Goal: Task Accomplishment & Management: Manage account settings

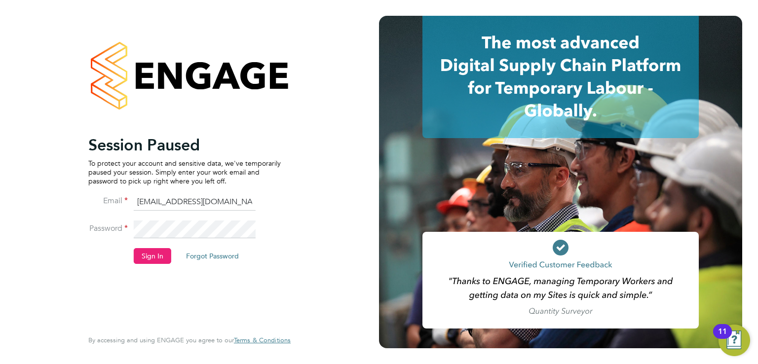
click at [139, 265] on li "Sign In Forgot Password" at bounding box center [184, 261] width 192 height 26
click at [140, 261] on button "Sign In" at bounding box center [152, 256] width 37 height 16
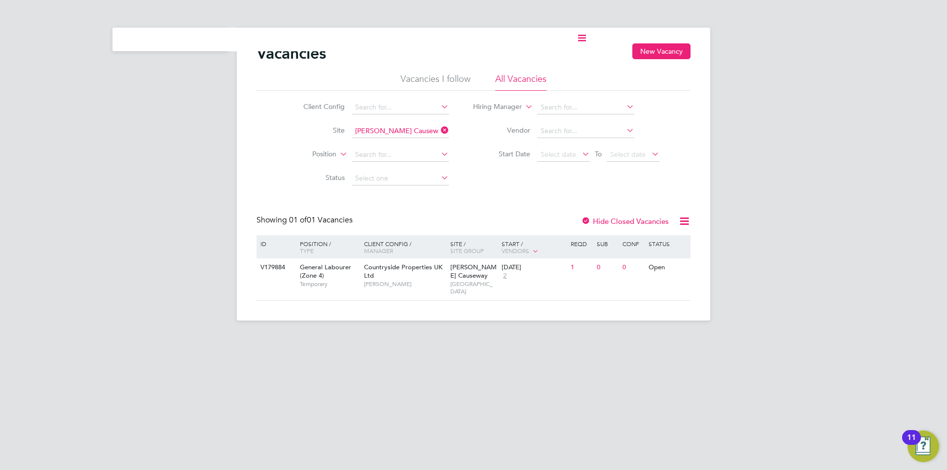
click at [147, 44] on ul "Current page:" at bounding box center [349, 40] width 474 height 24
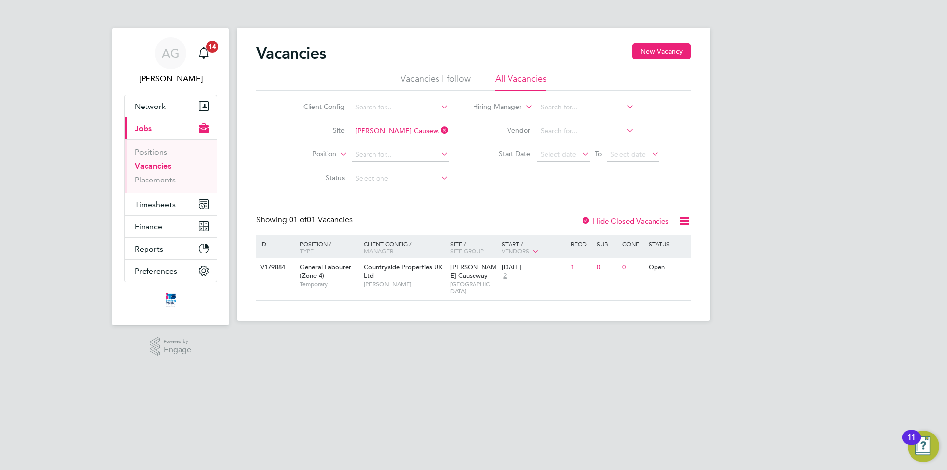
click at [147, 161] on link "Vacancies" at bounding box center [153, 165] width 37 height 9
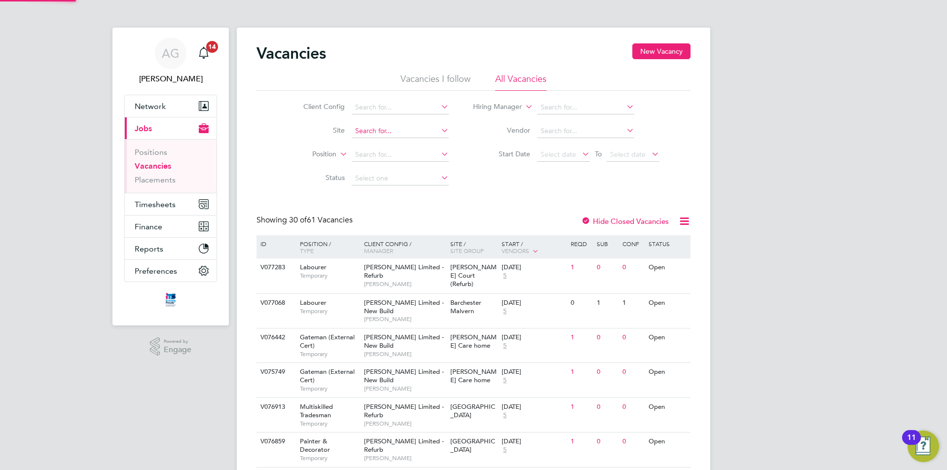
click at [376, 135] on input at bounding box center [400, 131] width 97 height 14
type input "67CD02 -Royal Parade"
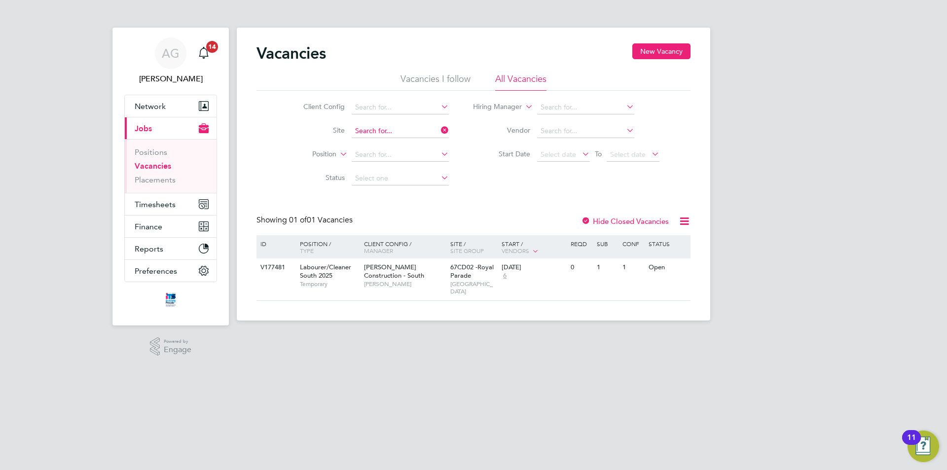
click at [375, 127] on input at bounding box center [400, 131] width 97 height 14
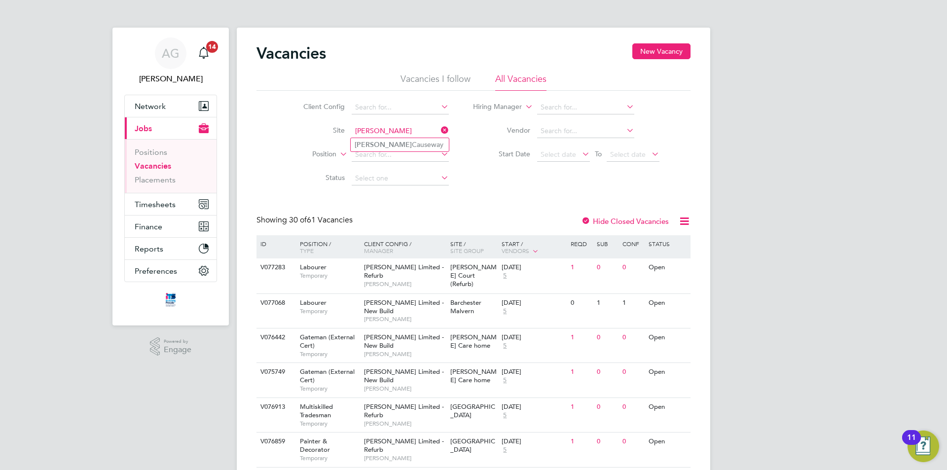
type input "cribbs"
click at [368, 124] on input at bounding box center [400, 131] width 97 height 14
click at [376, 144] on li "Cribbs Causeway" at bounding box center [400, 144] width 98 height 13
type input "Cribbs Causeway"
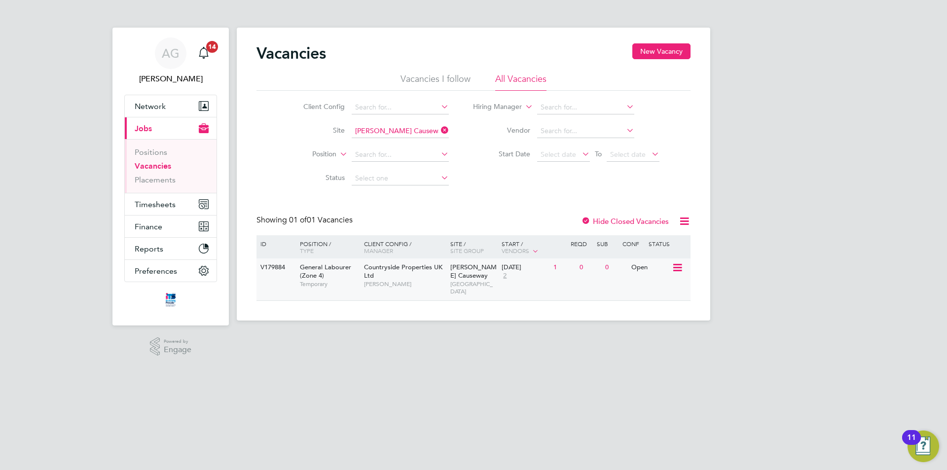
click at [376, 161] on icon at bounding box center [677, 268] width 10 height 12
click at [376, 161] on div "Vacancies New Vacancy Vacancies I follow All Vacancies Client Config Site Cribb…" at bounding box center [474, 174] width 474 height 293
click at [376, 161] on span "Countryside Properties UK Ltd" at bounding box center [403, 271] width 78 height 17
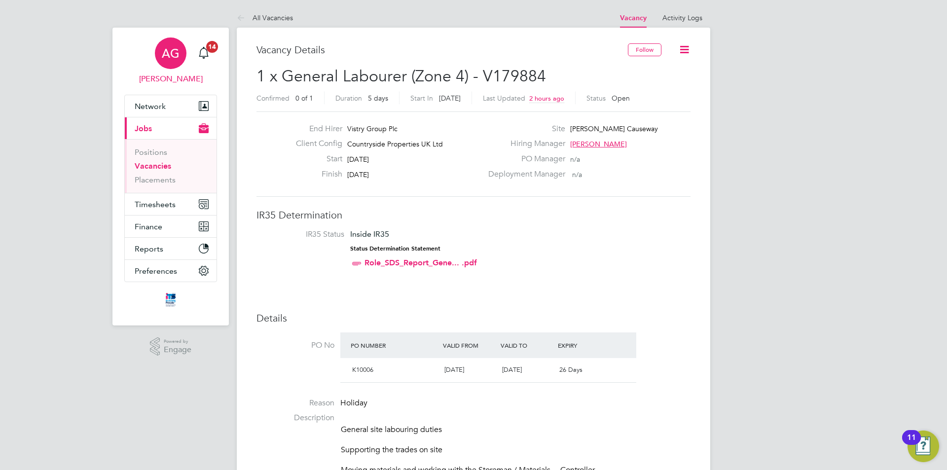
drag, startPoint x: 142, startPoint y: 128, endPoint x: 167, endPoint y: 76, distance: 57.6
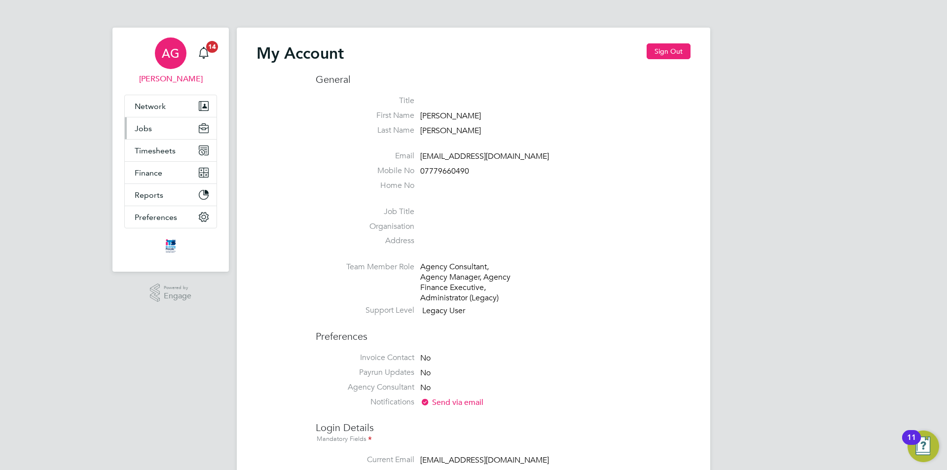
type input "andygraham@itsconstruction.co.uk"
click at [151, 125] on span "Jobs" at bounding box center [143, 128] width 17 height 9
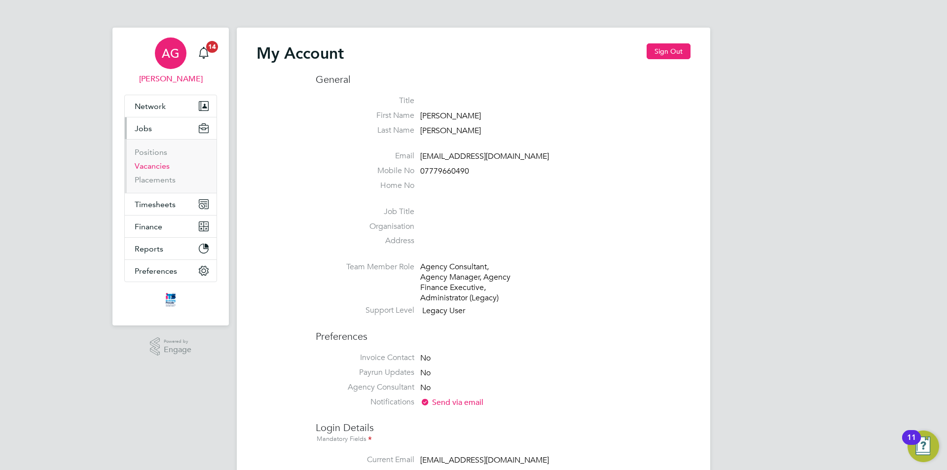
click at [150, 169] on link "Vacancies" at bounding box center [152, 165] width 35 height 9
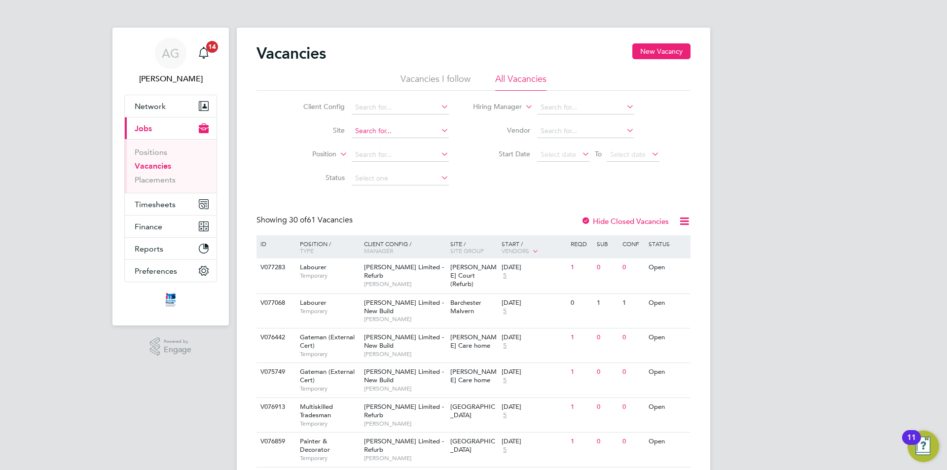
click at [376, 128] on input at bounding box center [400, 131] width 97 height 14
click at [378, 141] on b "Road" at bounding box center [379, 145] width 17 height 8
type input "[GEOGRAPHIC_DATA]"
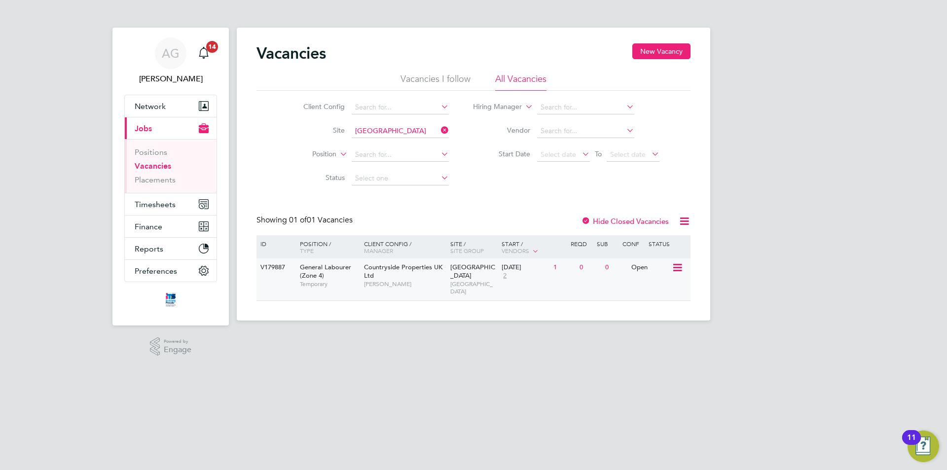
click at [356, 270] on div "General Labourer (Zone 4) Temporary" at bounding box center [327, 275] width 69 height 34
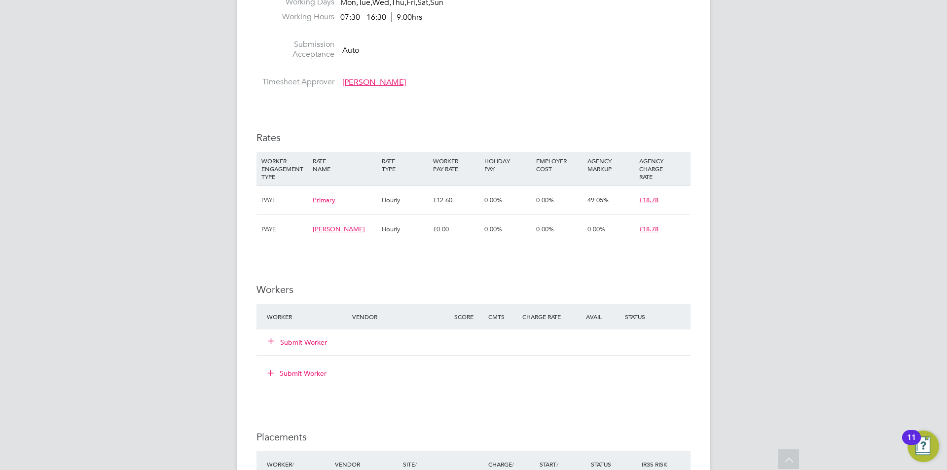
scroll to position [740, 0]
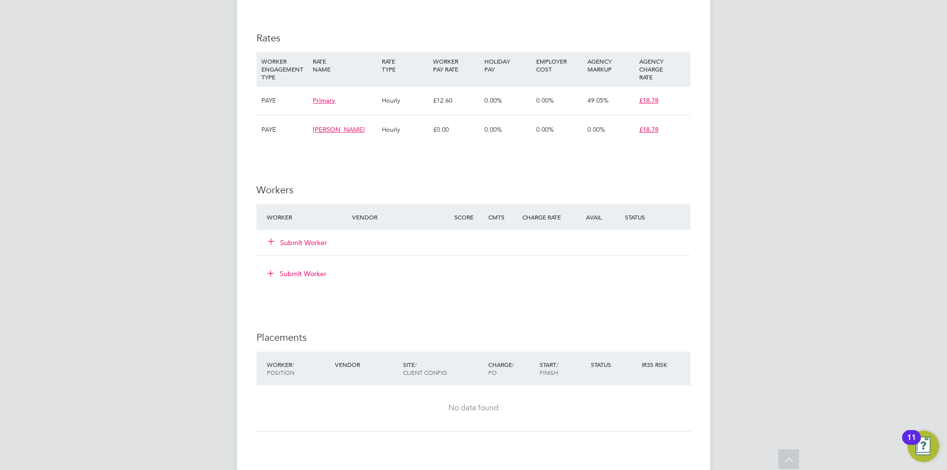
click at [309, 244] on button "Submit Worker" at bounding box center [297, 243] width 59 height 10
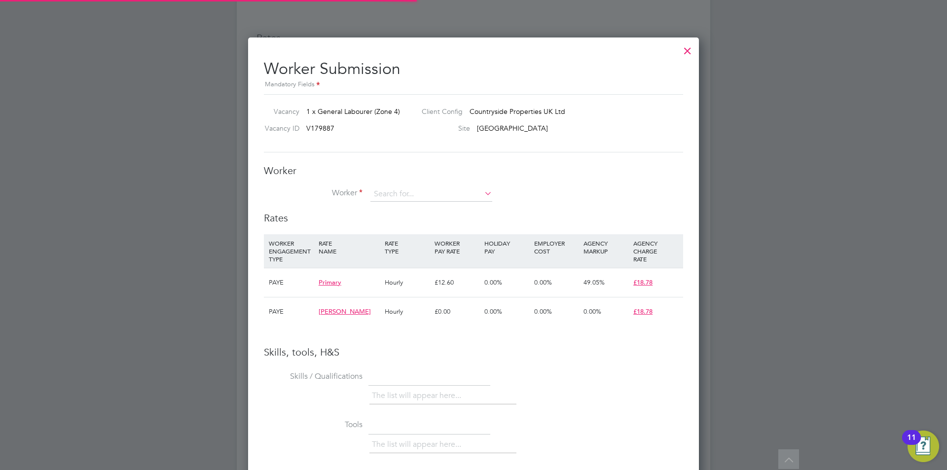
scroll to position [29, 67]
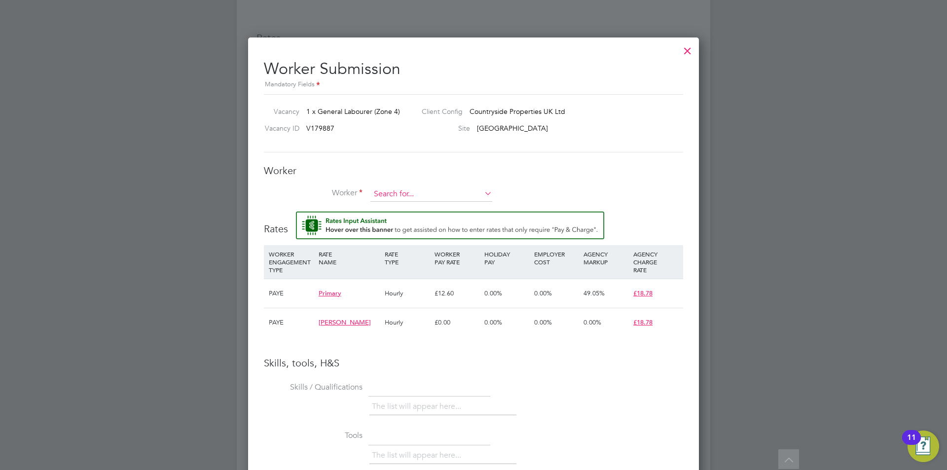
click at [399, 195] on input at bounding box center [431, 194] width 122 height 15
click at [397, 208] on li "Mubar ak Ahmed (Ahmed951)" at bounding box center [433, 208] width 127 height 13
type input "Mubarak Ahmed (Ahmed951)"
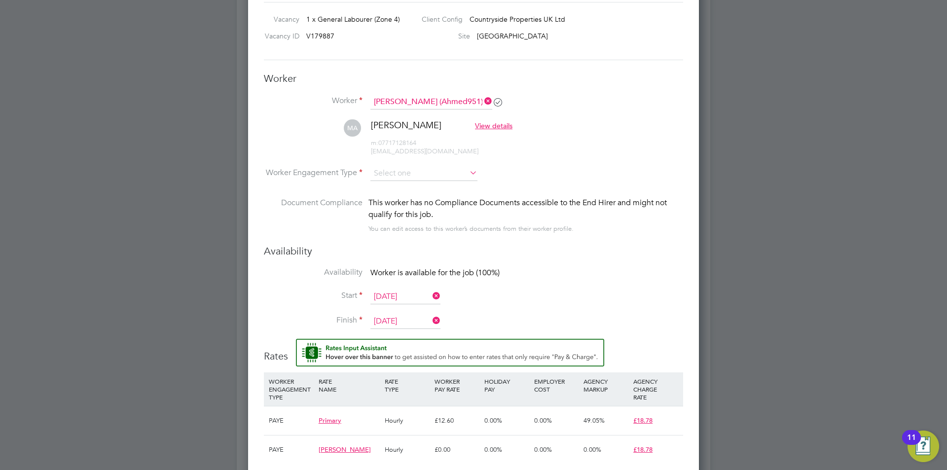
scroll to position [839, 0]
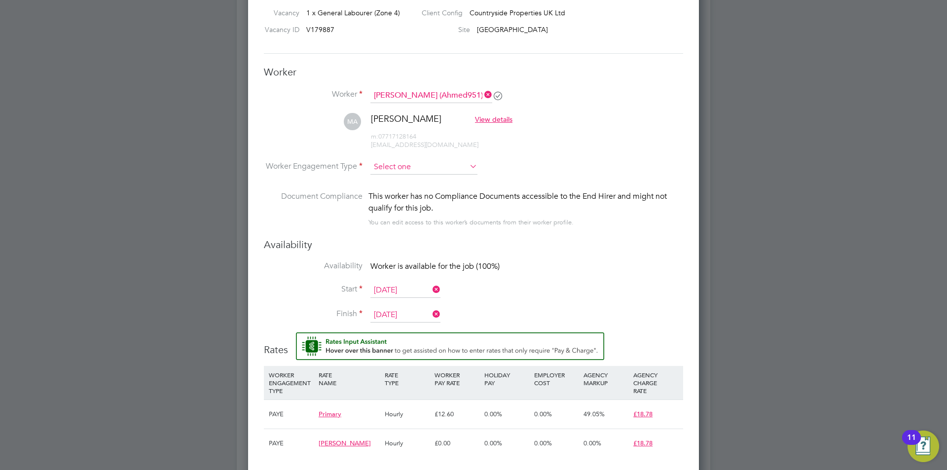
click at [401, 160] on input at bounding box center [423, 167] width 107 height 15
click at [393, 195] on li "PAYE" at bounding box center [424, 193] width 108 height 13
type input "PAYE"
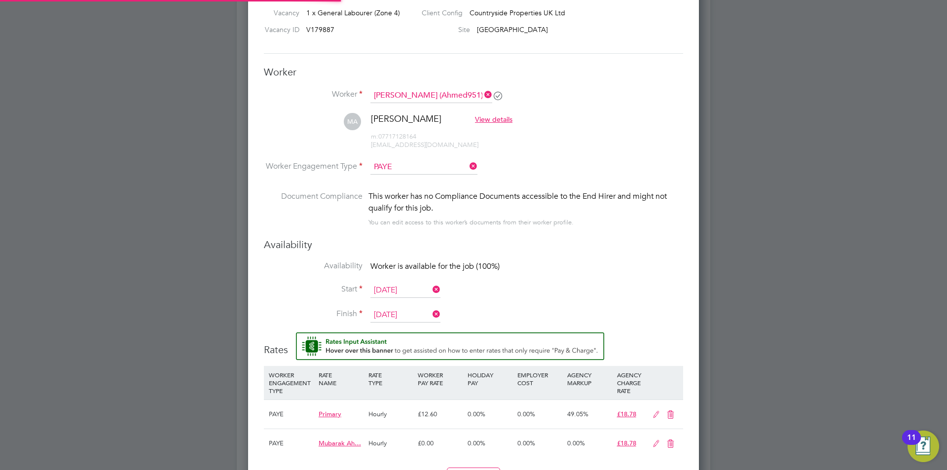
scroll to position [29, 50]
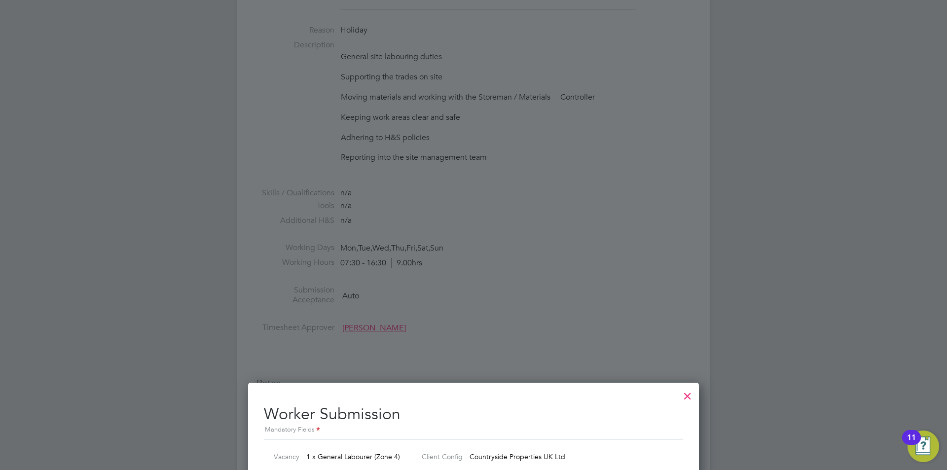
click at [685, 396] on div at bounding box center [688, 394] width 18 height 18
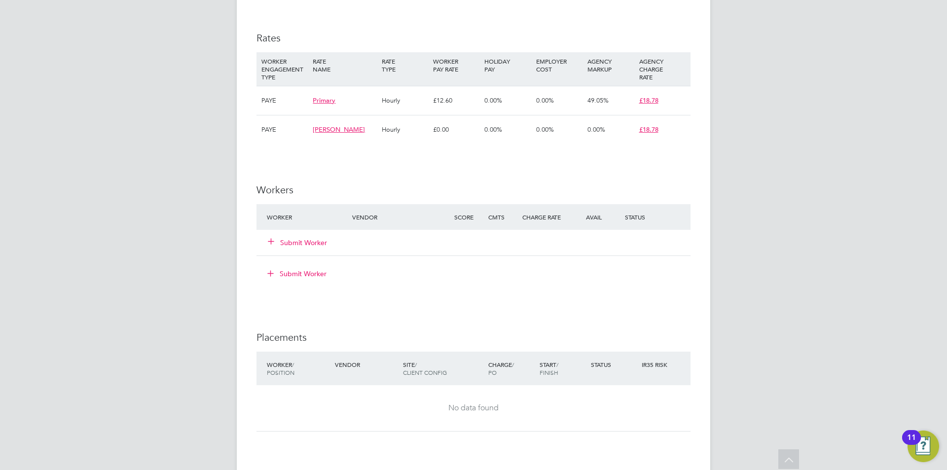
click at [347, 129] on span "[PERSON_NAME]" at bounding box center [339, 129] width 52 height 8
click at [356, 33] on h3 "Rates" at bounding box center [474, 38] width 434 height 13
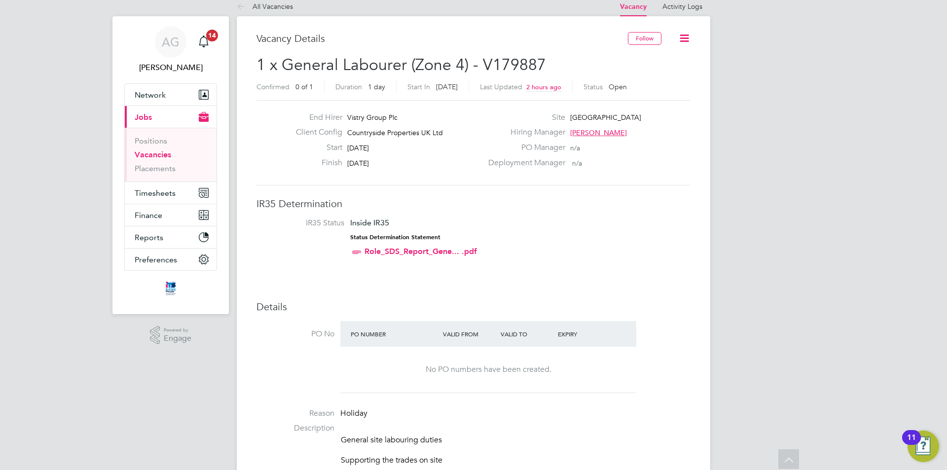
scroll to position [0, 0]
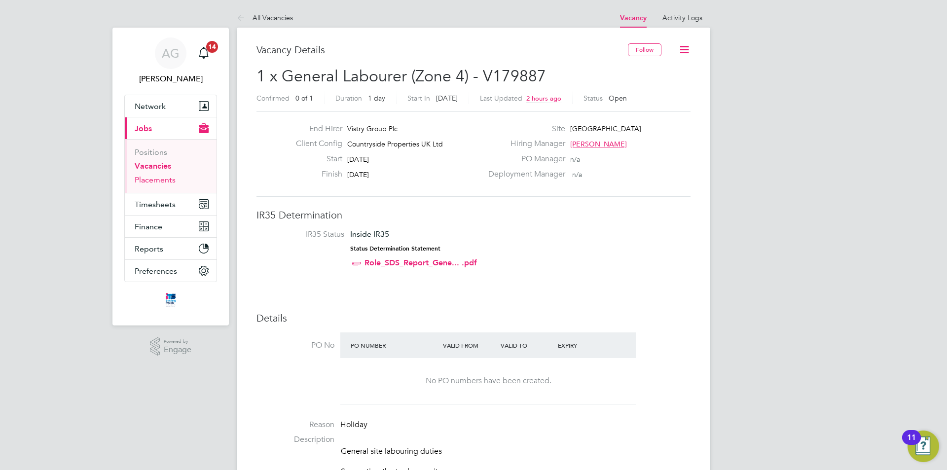
click at [158, 180] on link "Placements" at bounding box center [155, 179] width 41 height 9
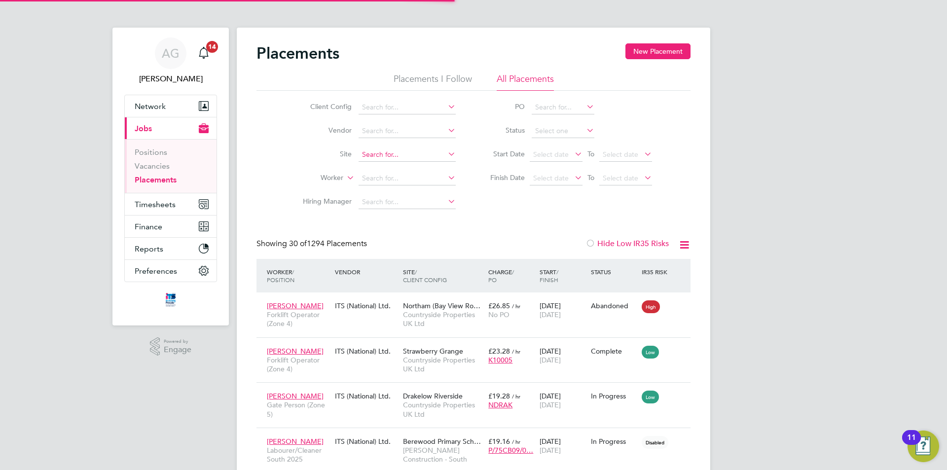
scroll to position [9, 46]
click at [370, 155] on input at bounding box center [407, 155] width 97 height 14
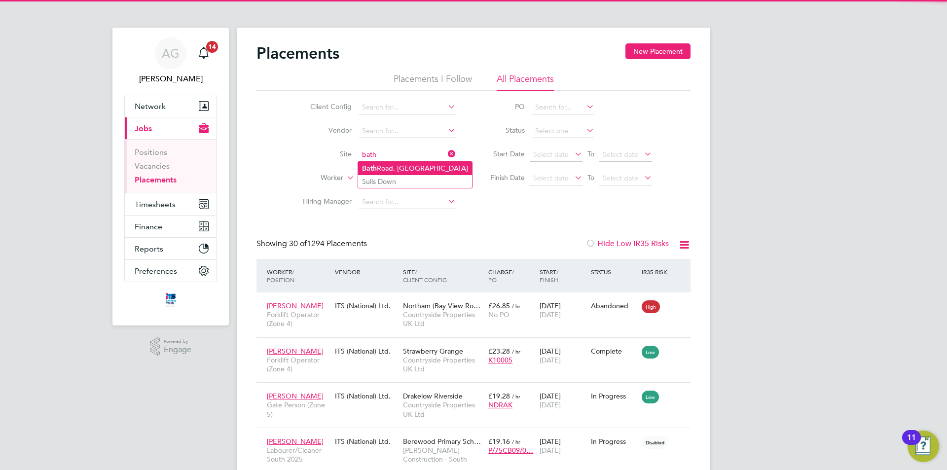
click at [371, 162] on li "Bath Road, Bristol" at bounding box center [415, 168] width 114 height 13
type input "[GEOGRAPHIC_DATA]"
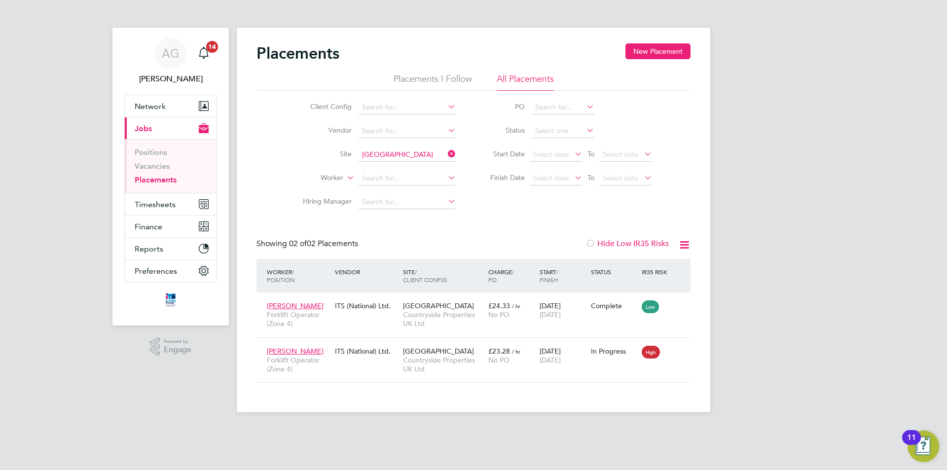
click at [687, 243] on icon at bounding box center [684, 245] width 12 height 12
click at [617, 227] on div "Placements New Placement Placements I Follow All Placements Client Config Vendo…" at bounding box center [474, 212] width 434 height 339
click at [420, 80] on li "Placements I Follow" at bounding box center [433, 82] width 78 height 18
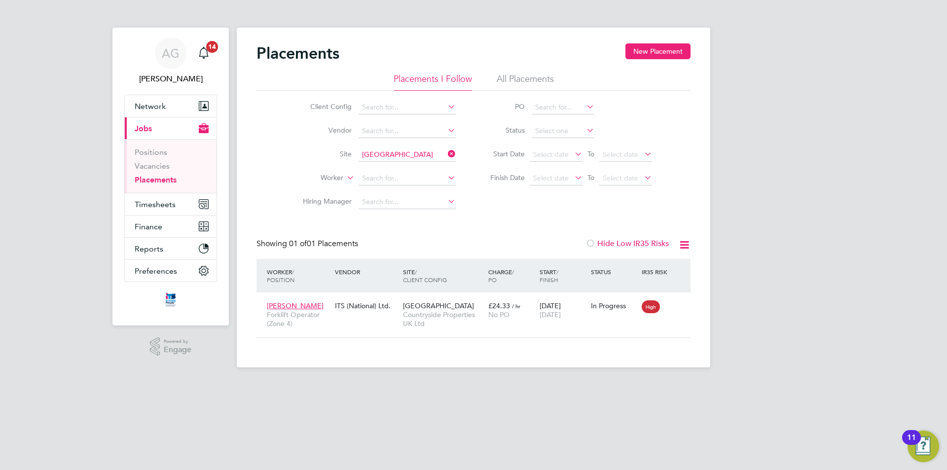
click at [529, 77] on li "All Placements" at bounding box center [525, 82] width 57 height 18
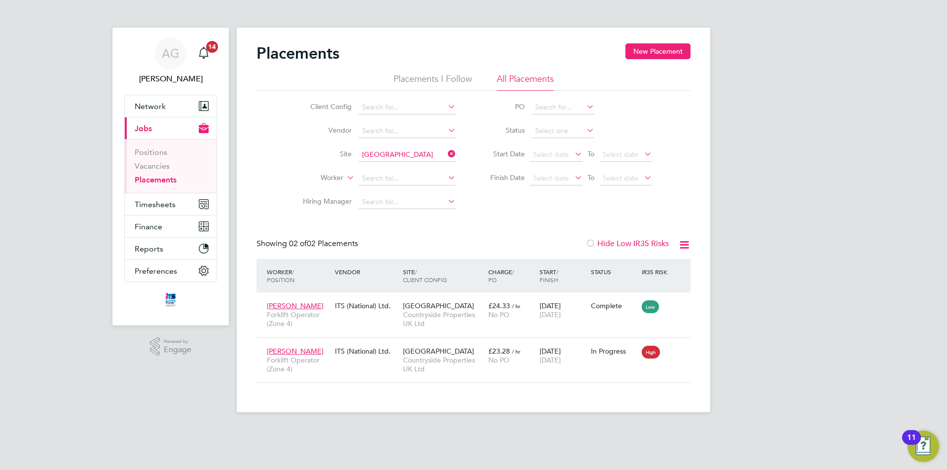
click at [592, 242] on div at bounding box center [591, 244] width 10 height 10
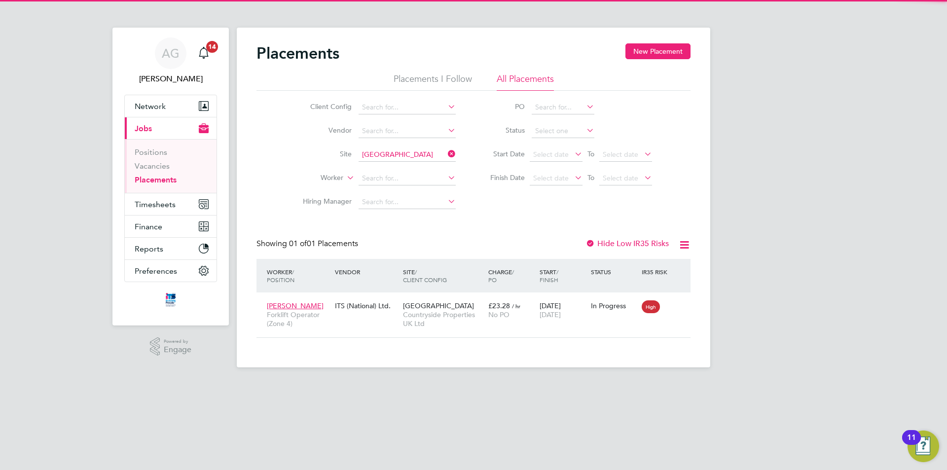
click at [592, 242] on div at bounding box center [591, 244] width 10 height 10
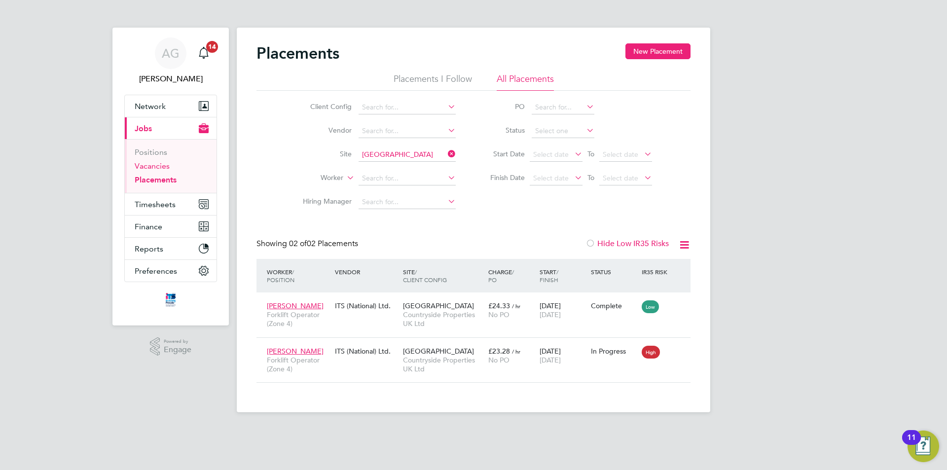
click at [154, 163] on link "Vacancies" at bounding box center [152, 165] width 35 height 9
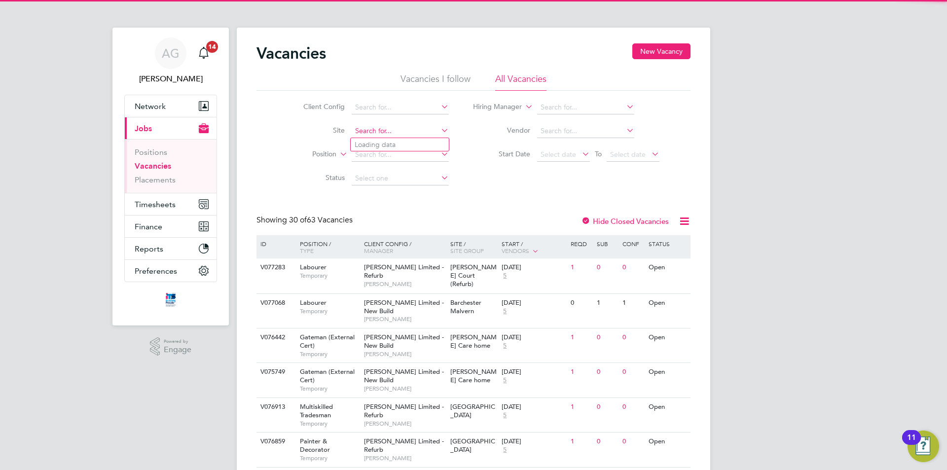
click at [359, 130] on input at bounding box center [400, 131] width 97 height 14
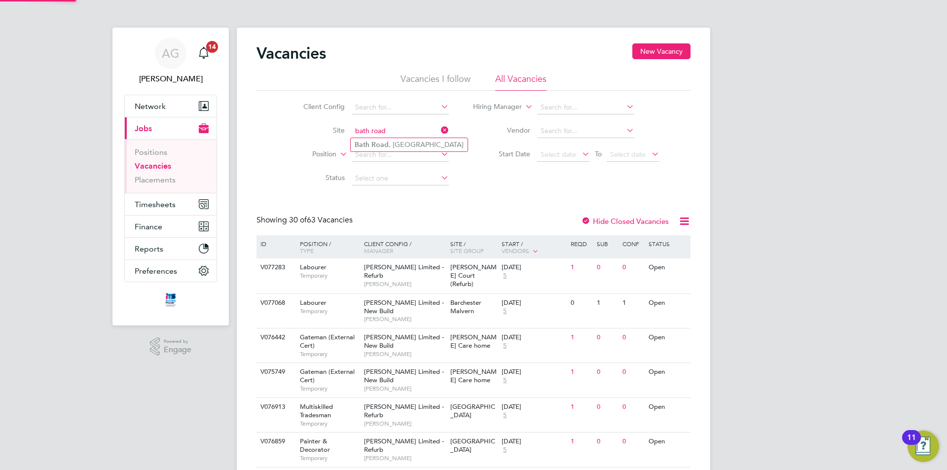
click at [377, 131] on input "bath road" at bounding box center [400, 131] width 97 height 14
click at [380, 145] on b "Road" at bounding box center [379, 145] width 17 height 8
type input "[GEOGRAPHIC_DATA]"
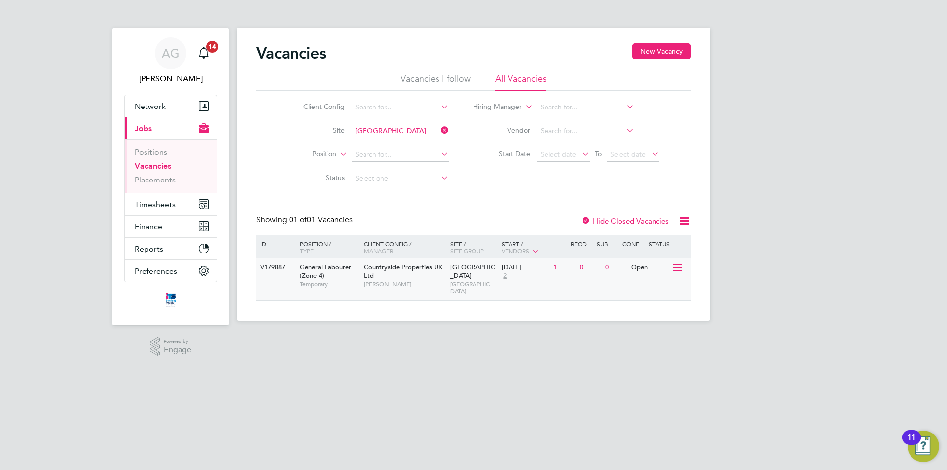
click at [678, 269] on icon at bounding box center [677, 268] width 10 height 12
click at [661, 290] on li "View Details" at bounding box center [653, 291] width 57 height 14
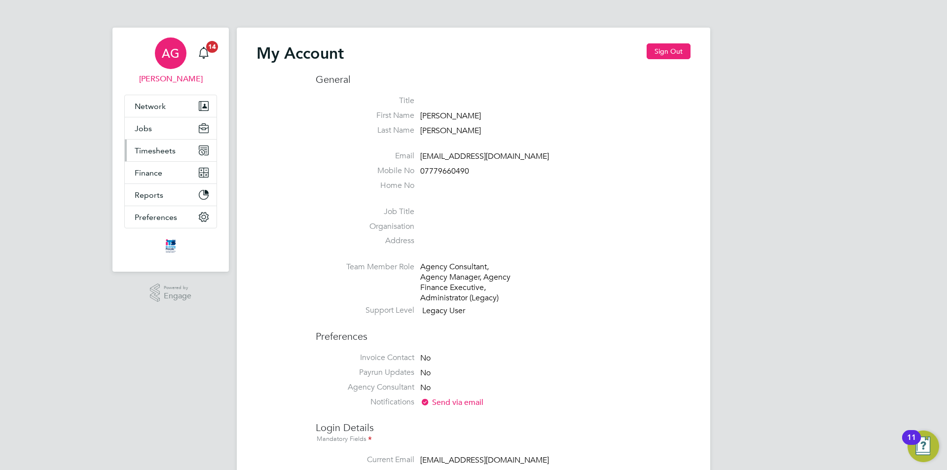
type input "[EMAIL_ADDRESS][DOMAIN_NAME]"
click at [153, 146] on span "Timesheets" at bounding box center [155, 150] width 41 height 9
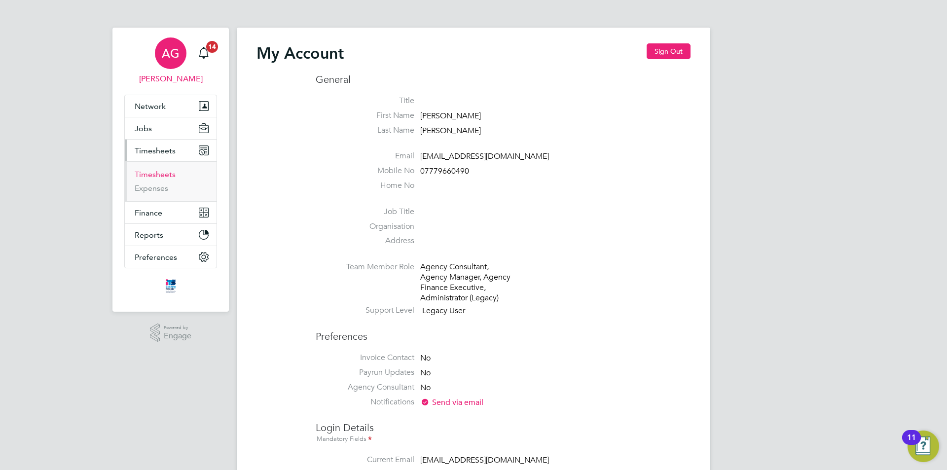
click at [152, 174] on link "Timesheets" at bounding box center [155, 174] width 41 height 9
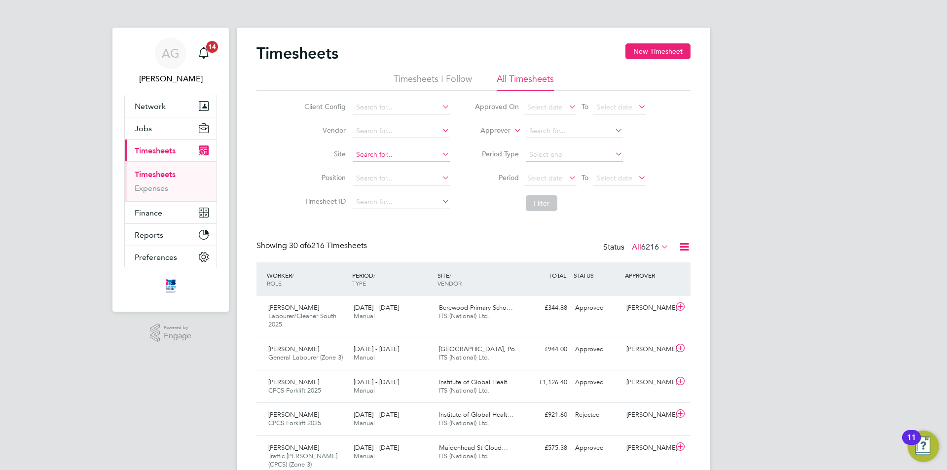
click at [360, 153] on input at bounding box center [401, 155] width 97 height 14
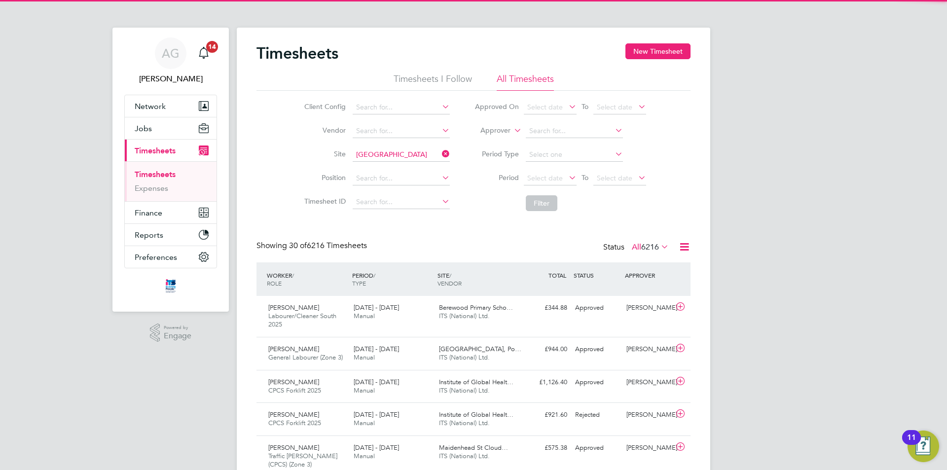
click at [381, 165] on b "Road" at bounding box center [380, 168] width 17 height 8
type input "[GEOGRAPHIC_DATA]"
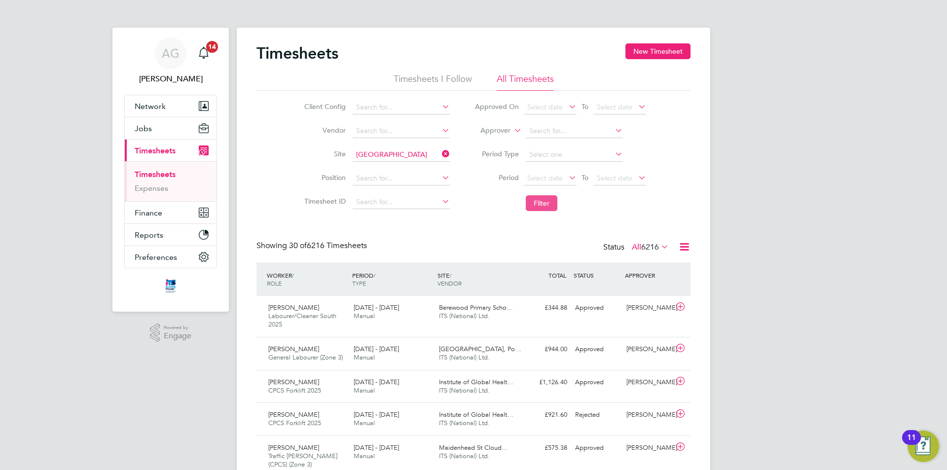
click at [538, 204] on button "Filter" at bounding box center [542, 203] width 32 height 16
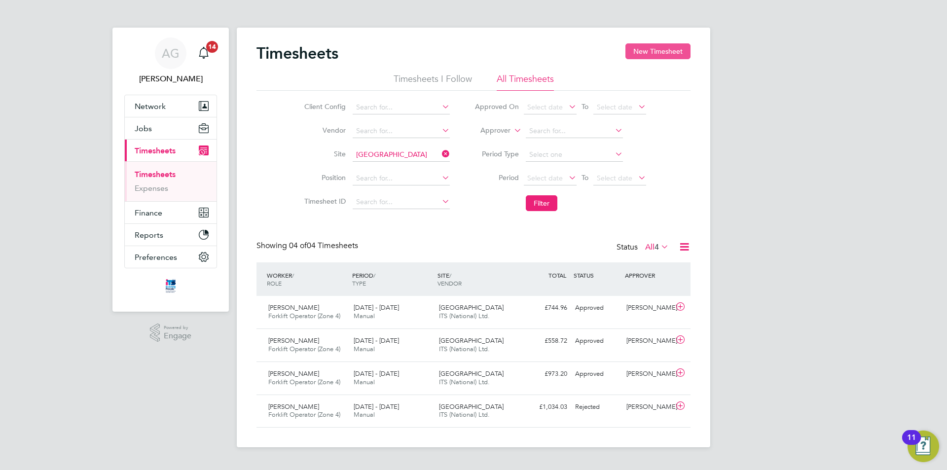
click at [655, 58] on button "New Timesheet" at bounding box center [657, 51] width 65 height 16
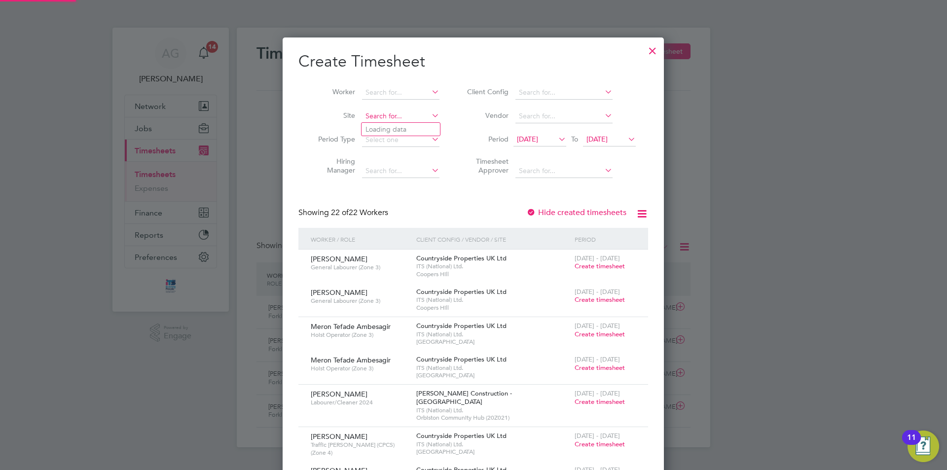
click at [374, 119] on input at bounding box center [400, 117] width 77 height 14
click at [384, 126] on b "Road" at bounding box center [390, 129] width 17 height 8
type input "[GEOGRAPHIC_DATA]"
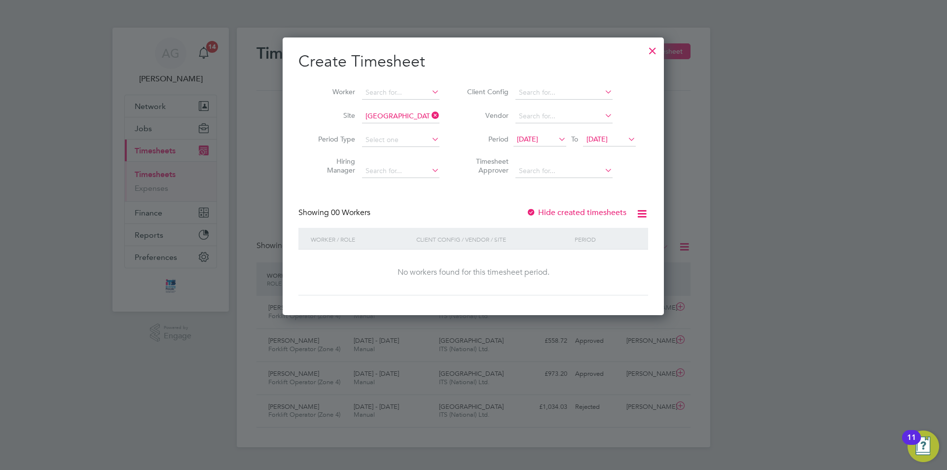
click at [606, 139] on span "28 Aug 2025" at bounding box center [597, 139] width 21 height 9
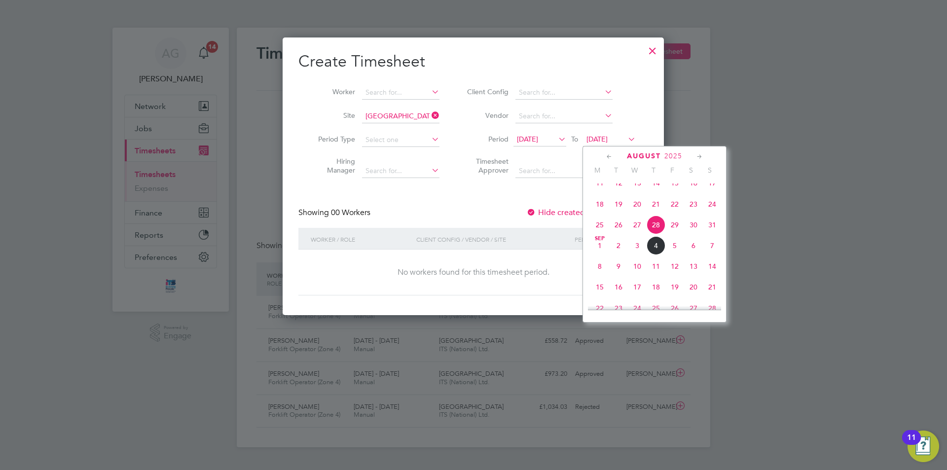
click at [538, 137] on span "21 Aug 2025" at bounding box center [527, 139] width 21 height 9
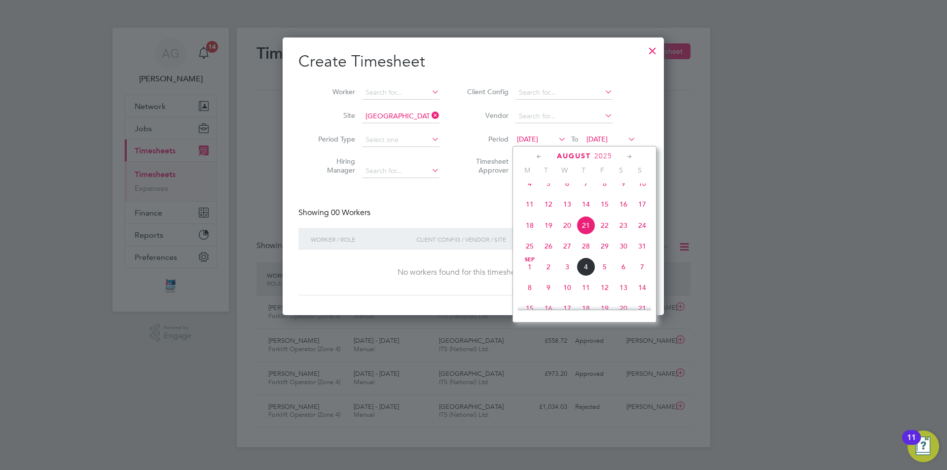
click at [532, 214] on span "11" at bounding box center [529, 204] width 19 height 19
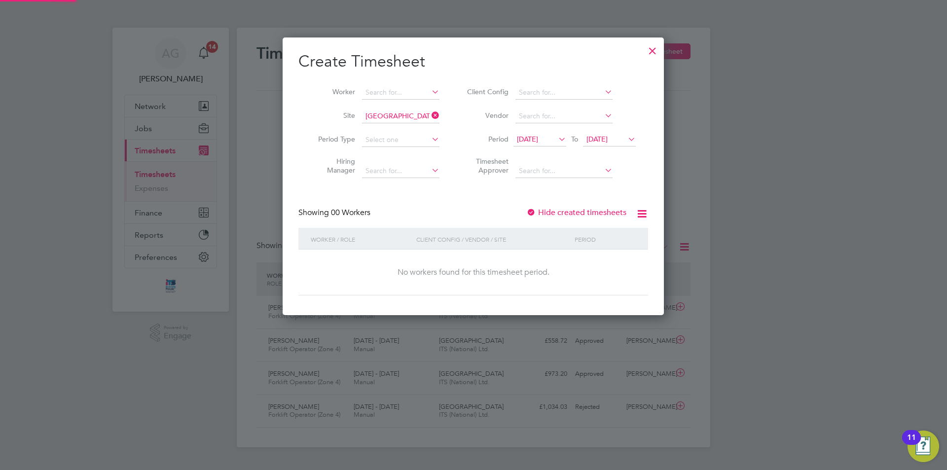
click at [601, 136] on span "28 Aug 2025" at bounding box center [597, 139] width 21 height 9
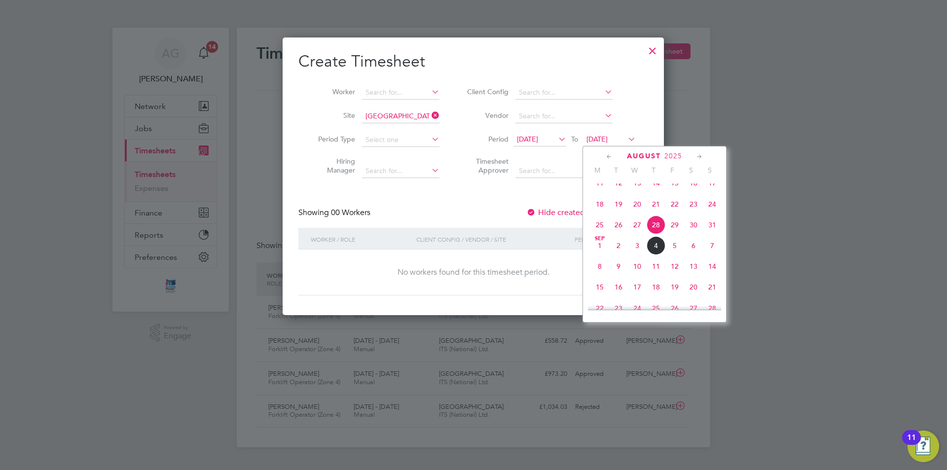
click at [678, 255] on span "5" at bounding box center [674, 245] width 19 height 19
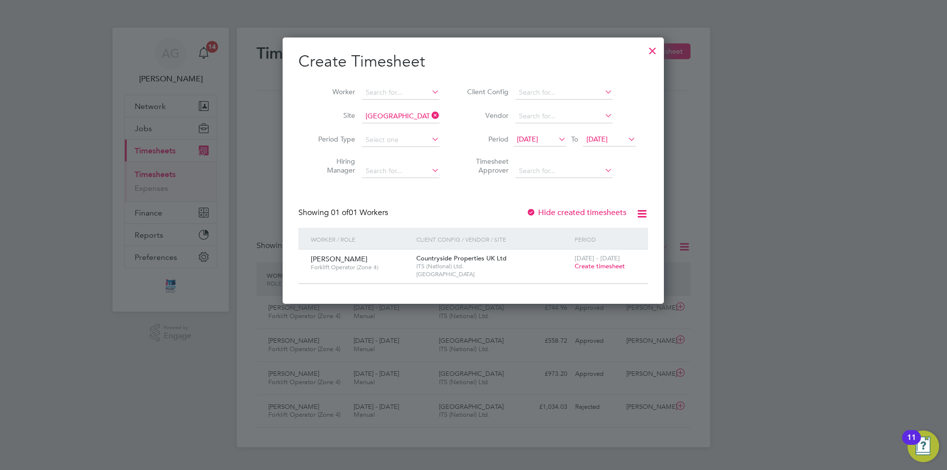
click at [651, 51] on div at bounding box center [653, 48] width 18 height 18
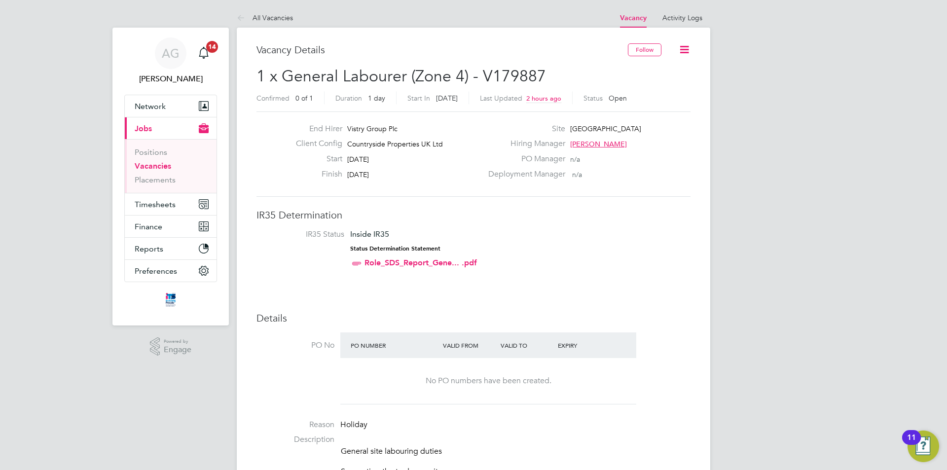
click at [687, 49] on icon at bounding box center [684, 49] width 12 height 12
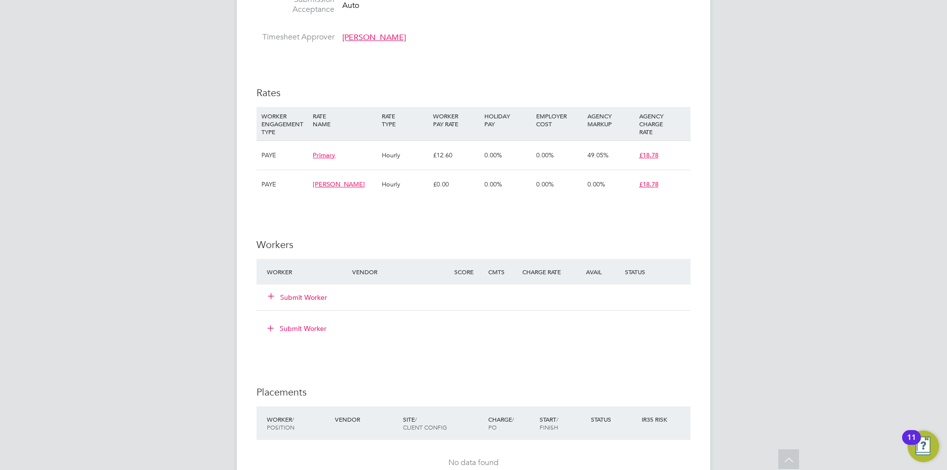
scroll to position [691, 0]
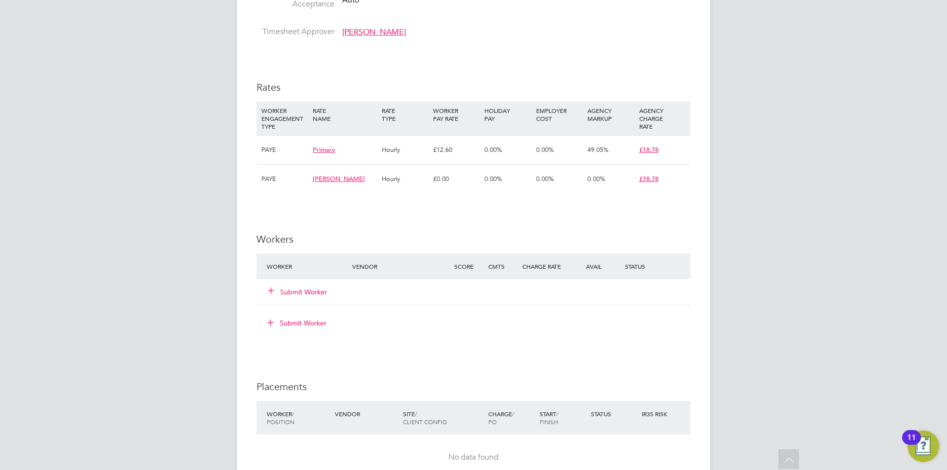
click at [347, 177] on span "[PERSON_NAME]" at bounding box center [339, 179] width 52 height 8
click at [346, 180] on span "[PERSON_NAME]" at bounding box center [339, 179] width 52 height 8
click at [651, 179] on span "£18.78" at bounding box center [648, 179] width 19 height 8
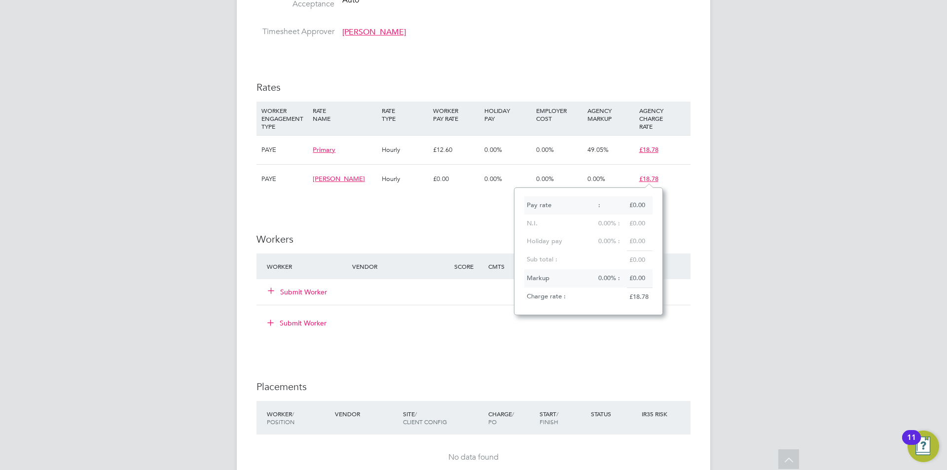
scroll to position [128, 148]
click at [435, 209] on div "IR35 Determination IR35 Status Inside IR35 Status Determination Statement Role_…" at bounding box center [474, 110] width 434 height 1185
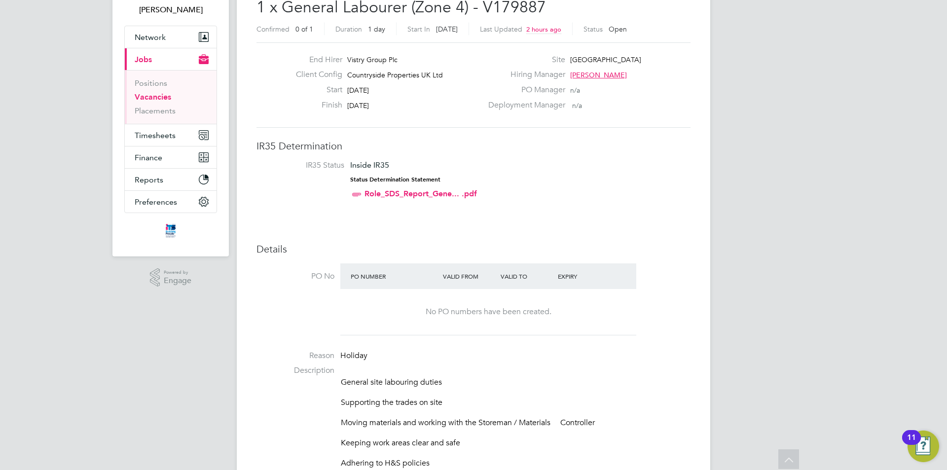
scroll to position [0, 0]
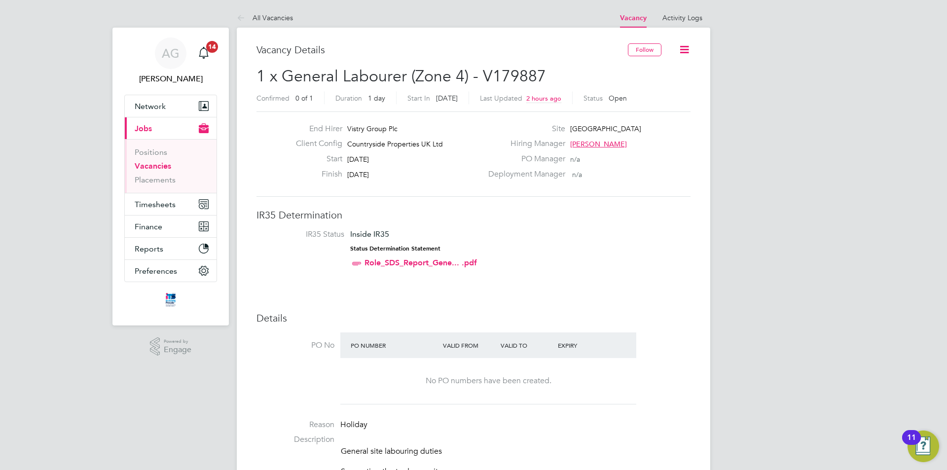
click at [679, 49] on icon at bounding box center [684, 49] width 12 height 12
click at [663, 87] on li "Update Status" at bounding box center [660, 87] width 57 height 14
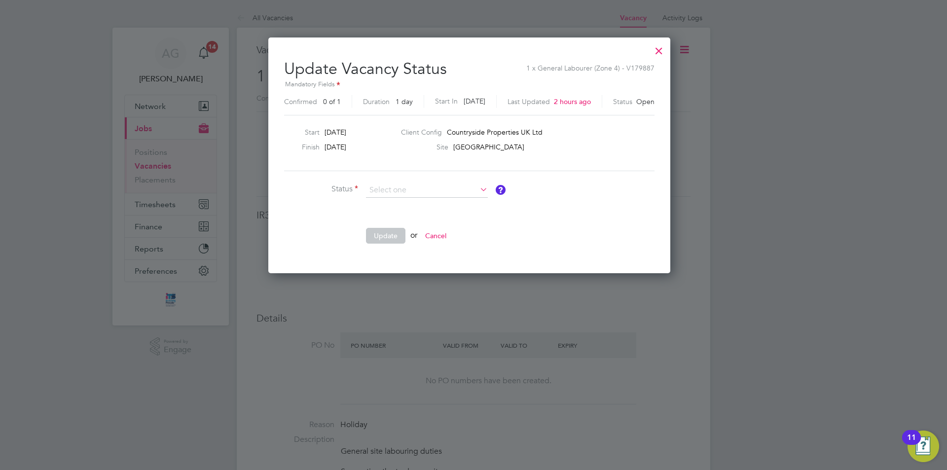
click at [666, 52] on div at bounding box center [659, 48] width 18 height 18
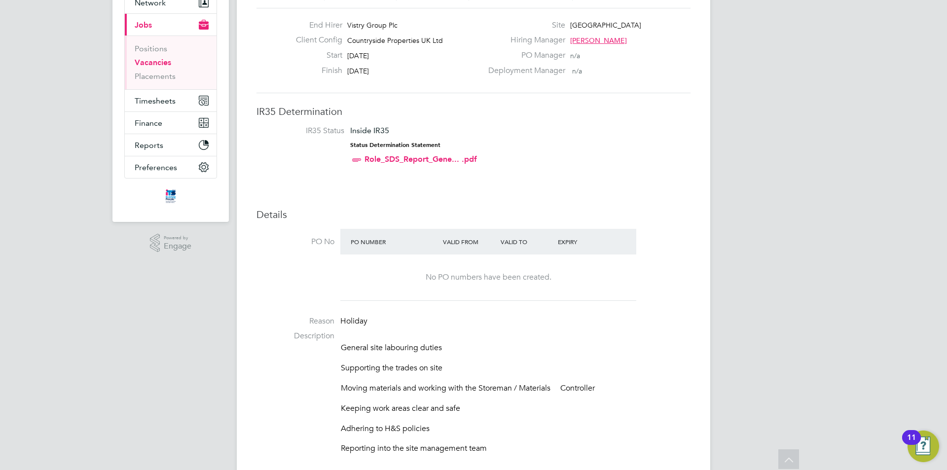
scroll to position [0, 0]
